Goal: Navigation & Orientation: Find specific page/section

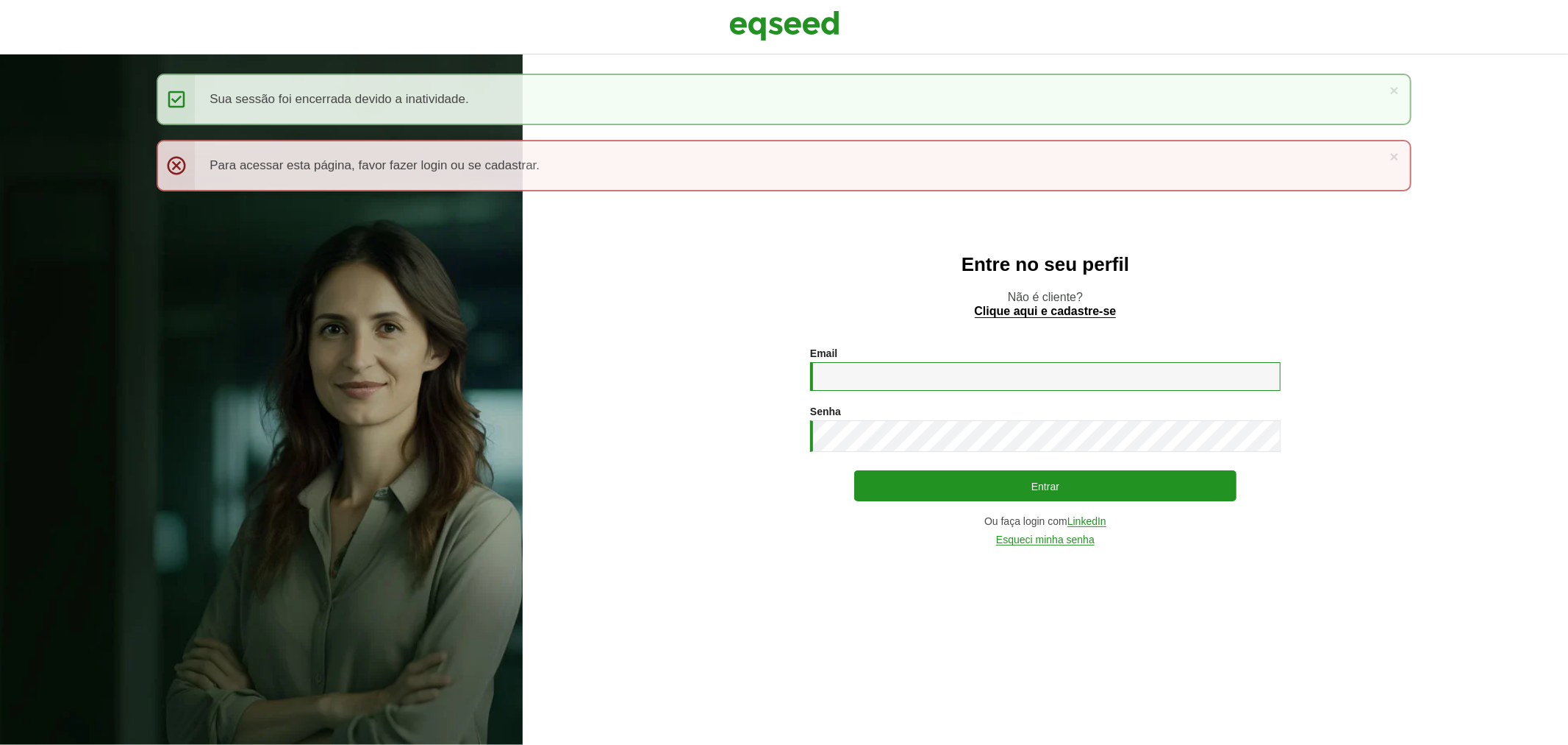
type input "**********"
click at [939, 504] on div "**********" at bounding box center [1045, 445] width 471 height 197
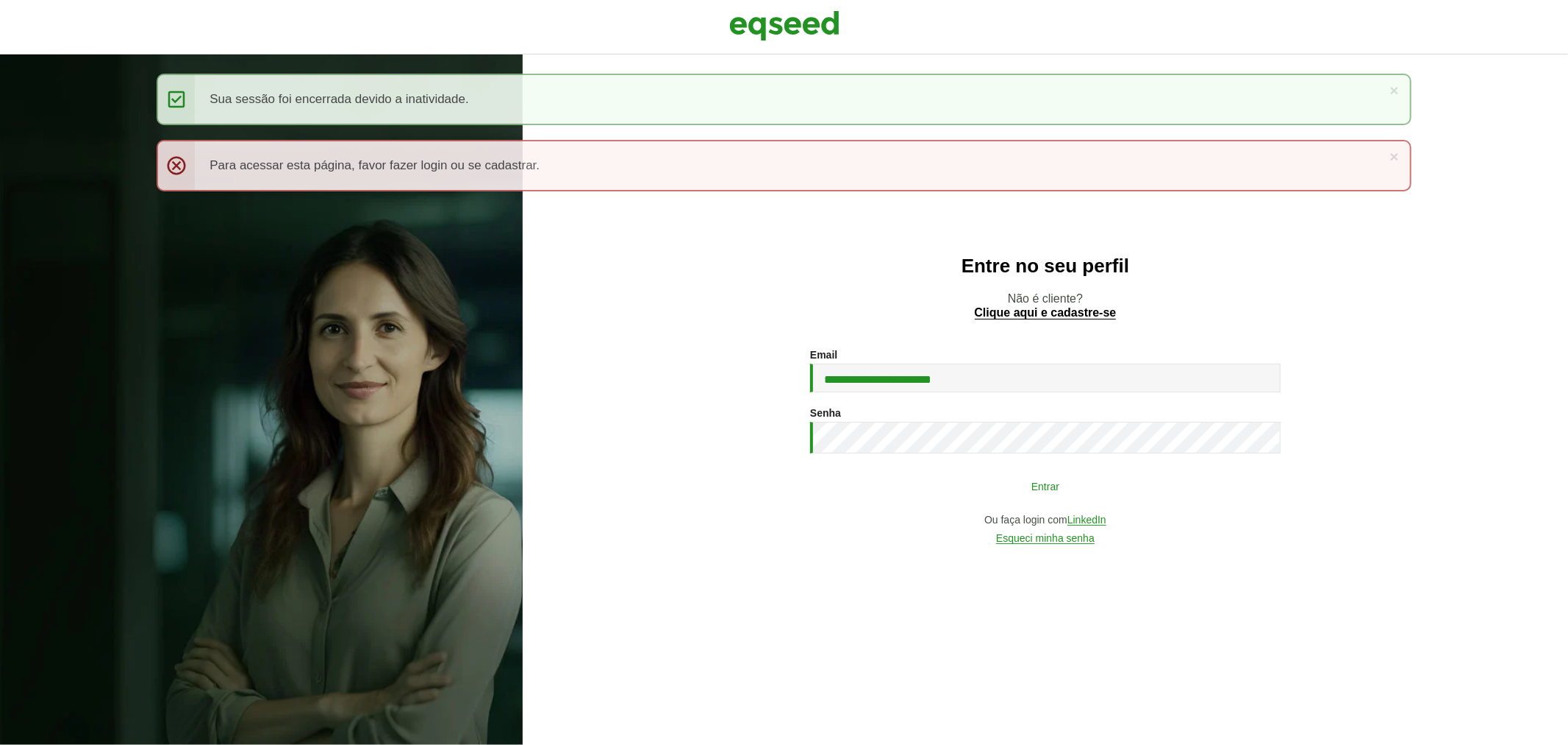
click at [939, 495] on button "Entrar" at bounding box center [1046, 485] width 382 height 28
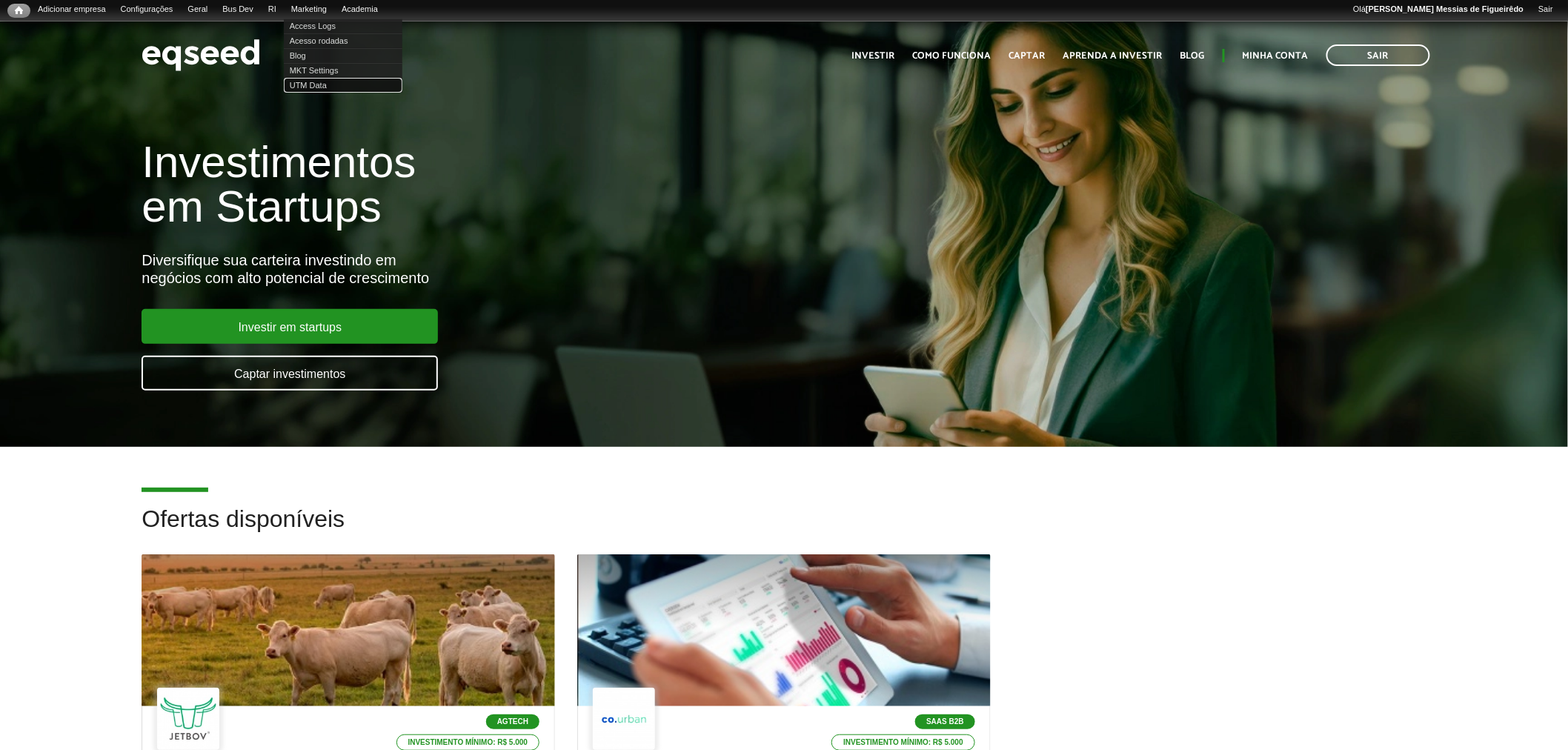
click at [324, 85] on link "UTM Data" at bounding box center [343, 84] width 119 height 14
